Goal: Task Accomplishment & Management: Complete application form

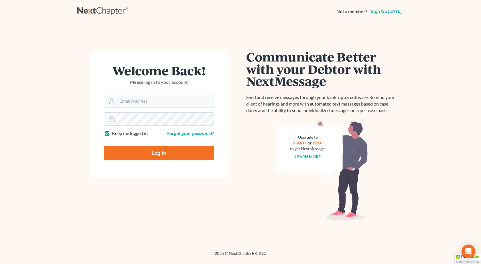
type input "[PERSON_NAME][EMAIL_ADDRESS][DOMAIN_NAME]"
click at [104, 146] on input "Log In" at bounding box center [159, 153] width 110 height 14
type input "Thinking..."
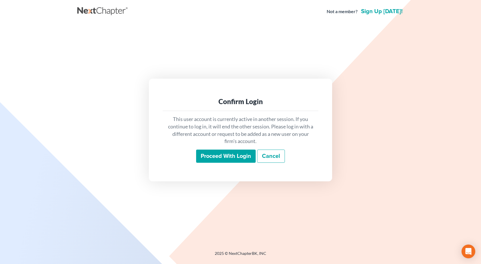
click at [232, 156] on input "Proceed with login" at bounding box center [226, 156] width 60 height 13
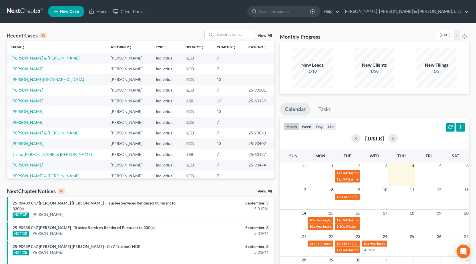
click at [68, 14] on link "New Case" at bounding box center [66, 11] width 36 height 11
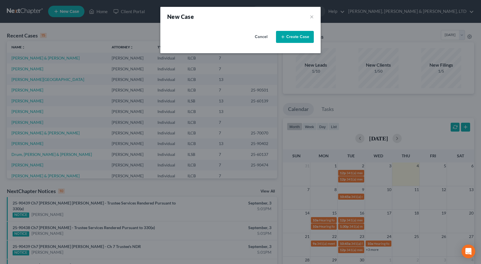
select select "24"
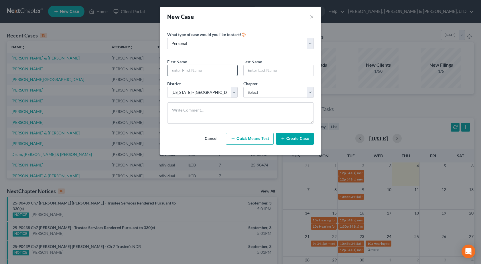
click at [193, 71] on input "text" at bounding box center [202, 70] width 70 height 11
type input "Shelby"
type input "Cunningham"
click at [255, 92] on select "Select 7 11 12 13" at bounding box center [278, 92] width 70 height 11
select select "0"
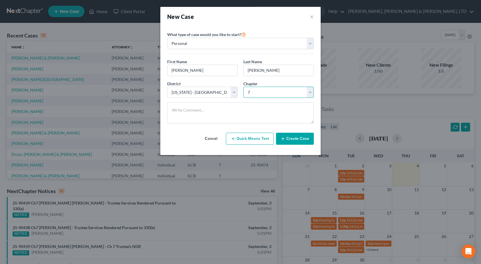
click at [243, 87] on select "Select 7 11 12 13" at bounding box center [278, 92] width 70 height 11
click at [296, 138] on button "Create Case" at bounding box center [295, 139] width 38 height 12
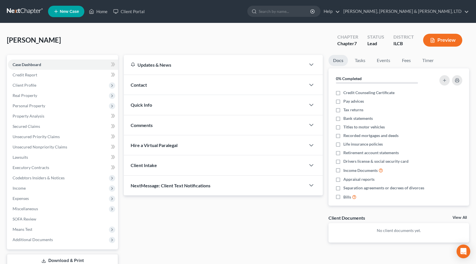
drag, startPoint x: 26, startPoint y: 12, endPoint x: 23, endPoint y: 5, distance: 8.3
click at [26, 12] on link at bounding box center [25, 11] width 37 height 10
